Goal: Task Accomplishment & Management: Use online tool/utility

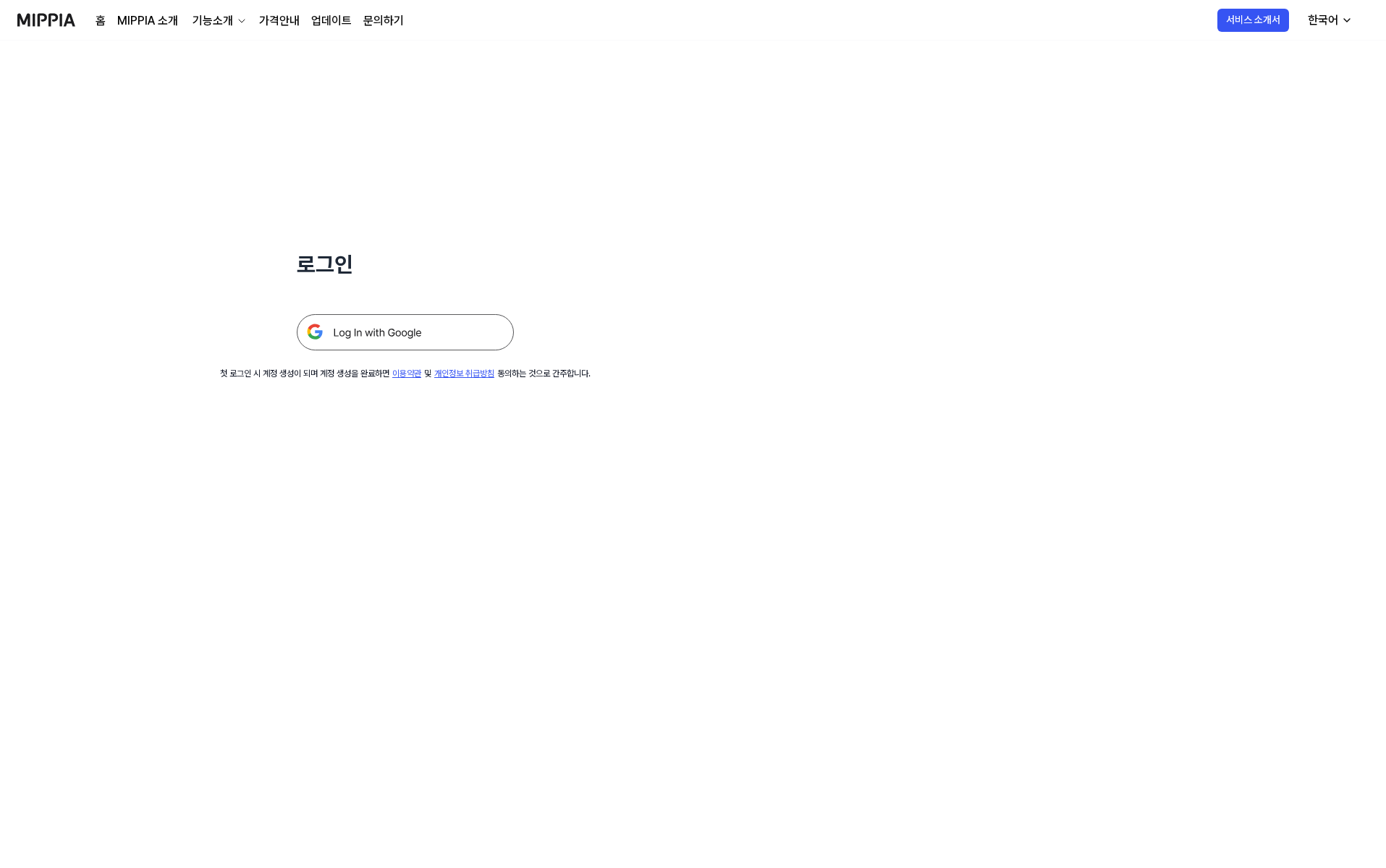
click at [390, 304] on div at bounding box center [406, 314] width 217 height 71
click at [390, 310] on div at bounding box center [406, 314] width 217 height 71
click at [390, 333] on img at bounding box center [406, 332] width 217 height 36
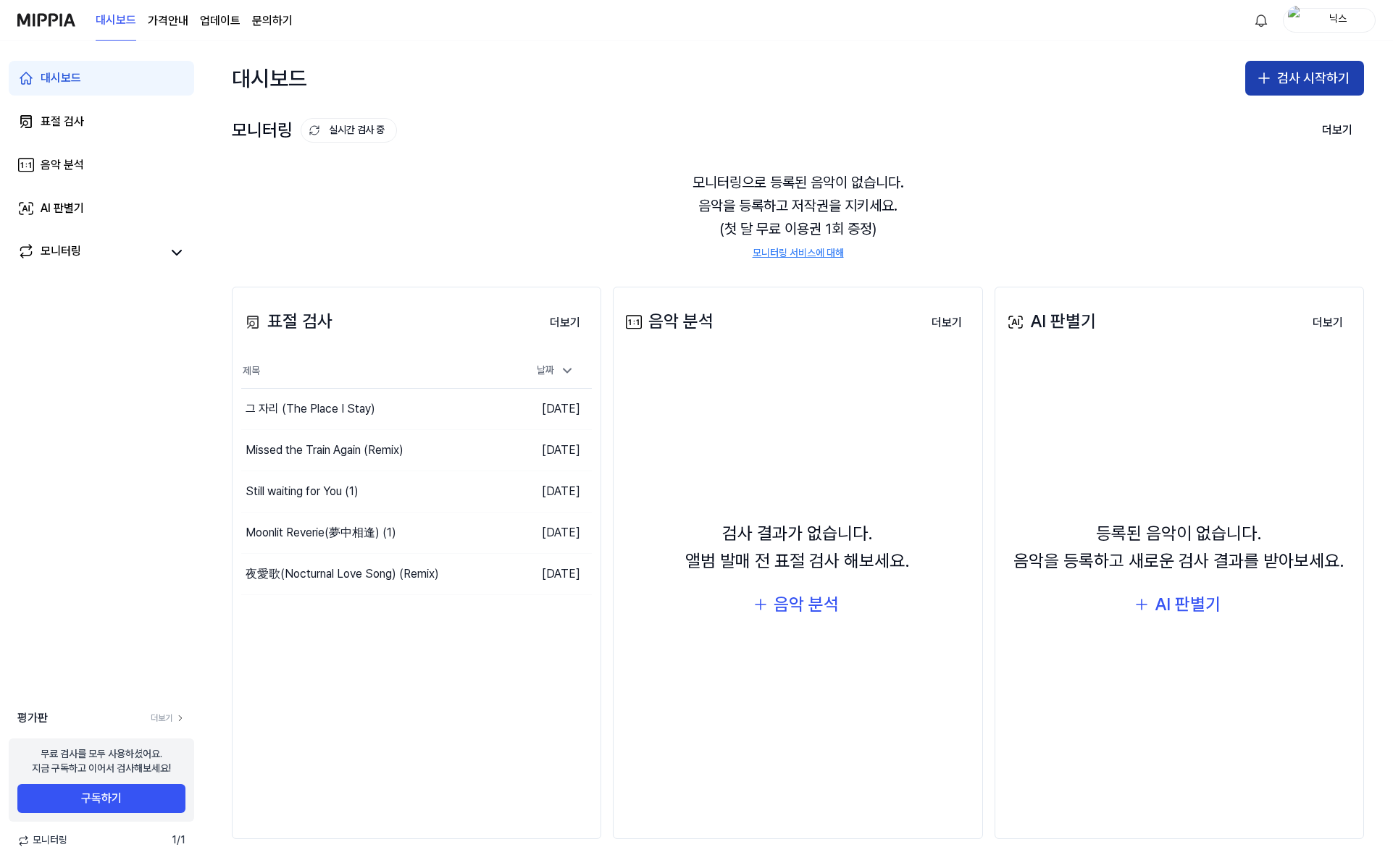
click at [1277, 87] on button "검사 시작하기" at bounding box center [1304, 78] width 119 height 35
click at [1255, 116] on div "표절 검사" at bounding box center [1247, 118] width 37 height 14
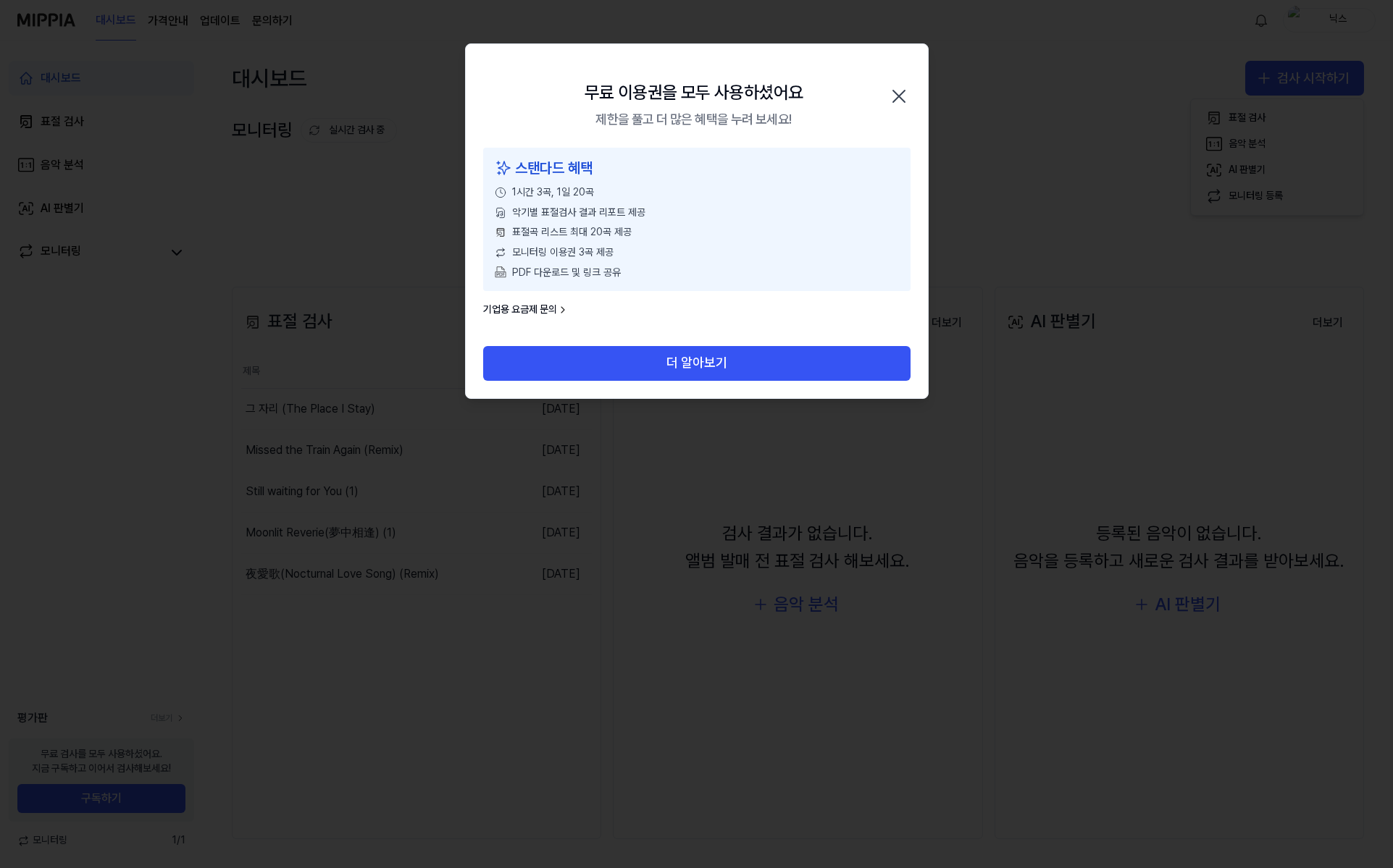
click at [888, 91] on icon "button" at bounding box center [899, 96] width 23 height 23
